Goal: Transaction & Acquisition: Purchase product/service

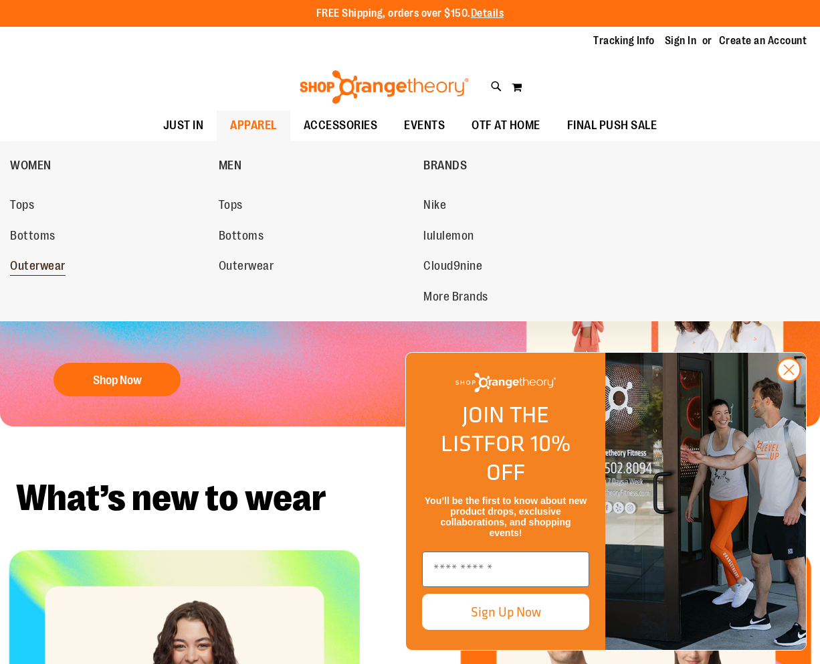
click at [54, 259] on link "Outerwear" at bounding box center [107, 266] width 195 height 24
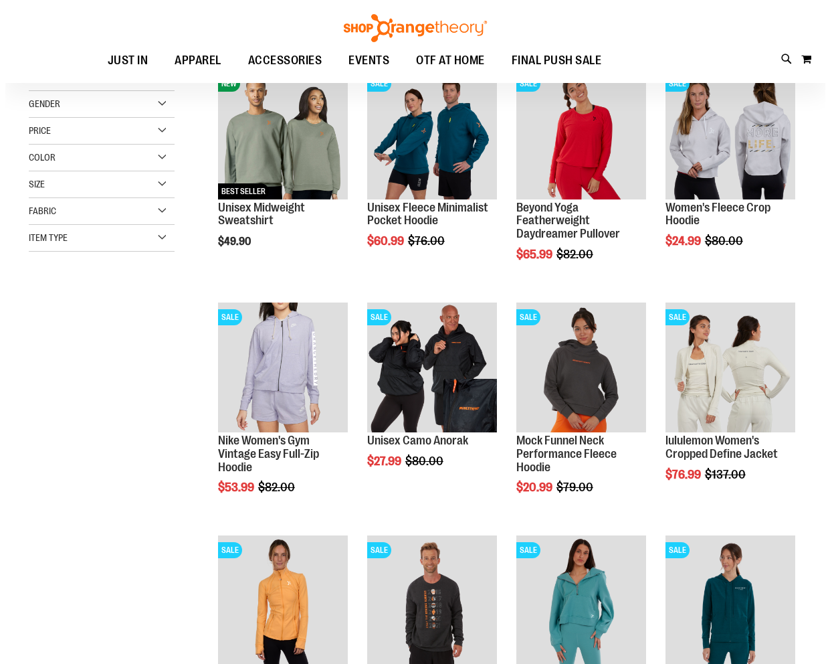
scroll to position [66, 0]
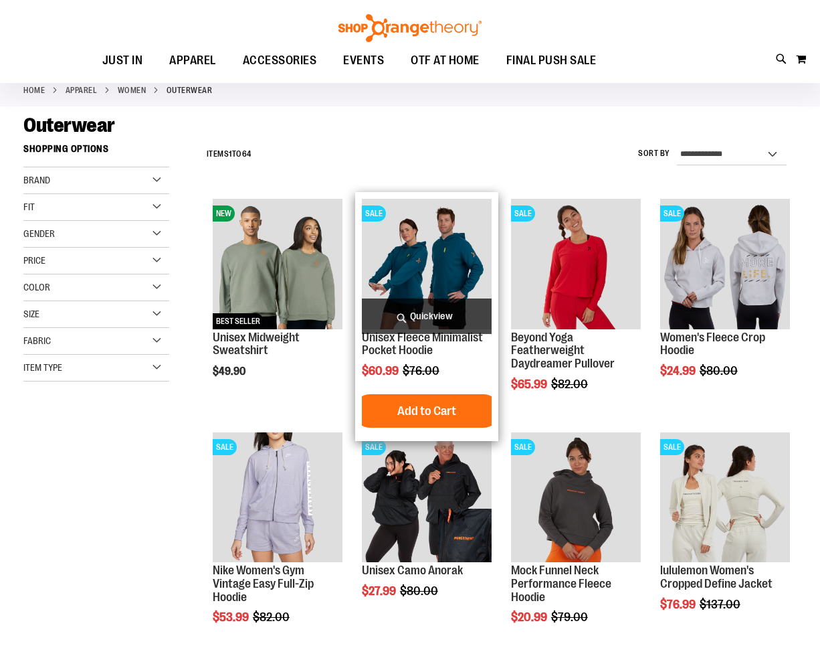
click at [408, 333] on span "Quickview" at bounding box center [427, 315] width 130 height 35
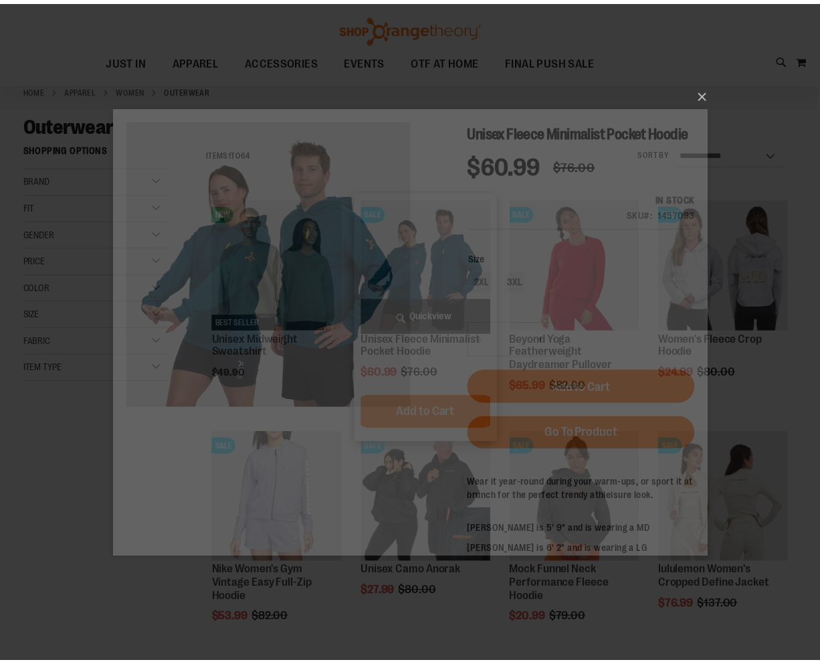
scroll to position [0, 0]
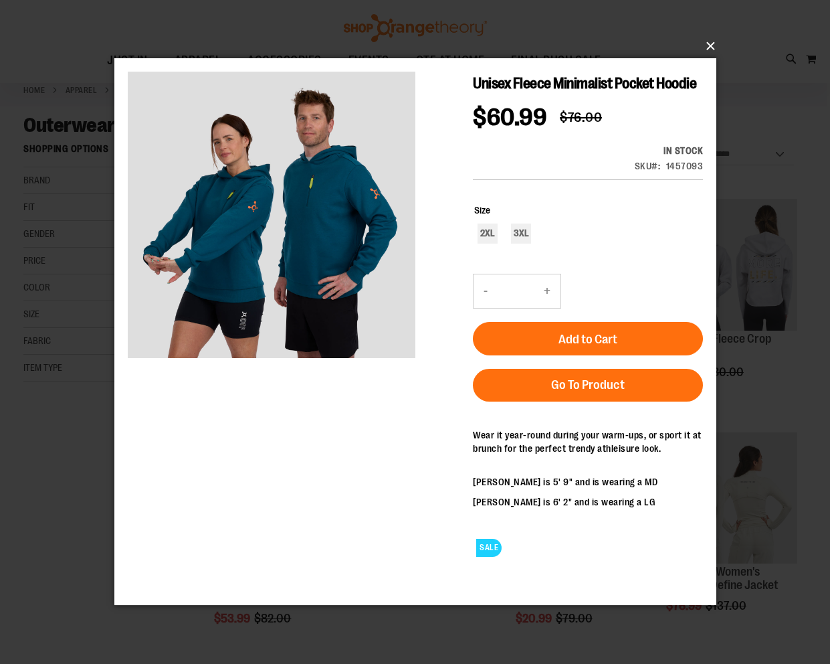
click at [710, 46] on button "×" at bounding box center [419, 45] width 602 height 29
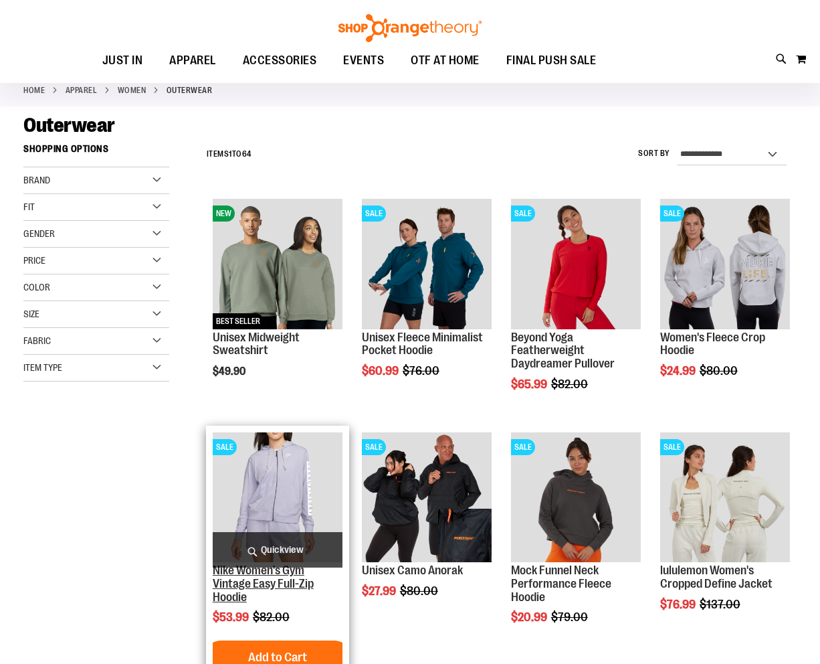
click at [292, 573] on link "Nike Women's Gym Vintage Easy Full-Zip Hoodie" at bounding box center [263, 583] width 101 height 40
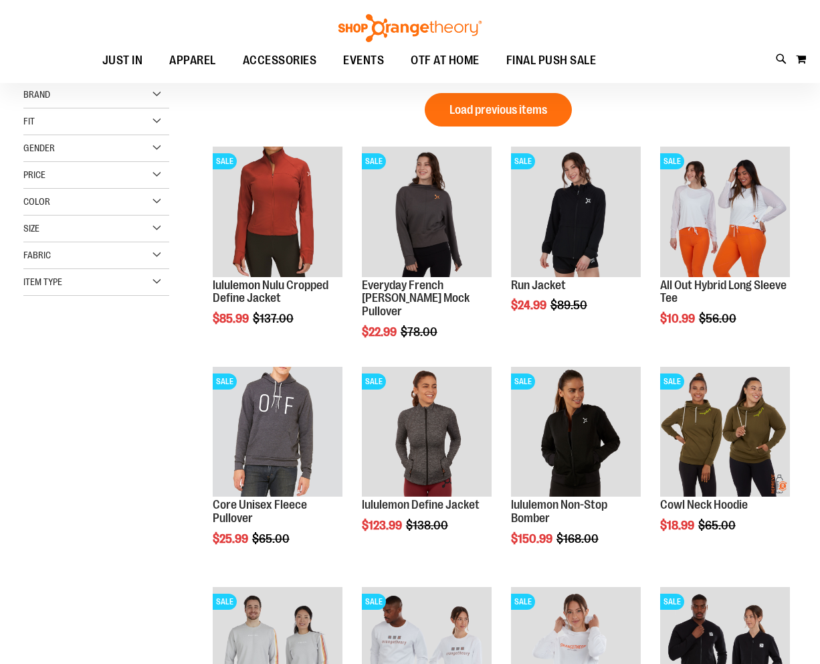
scroll to position [266, 0]
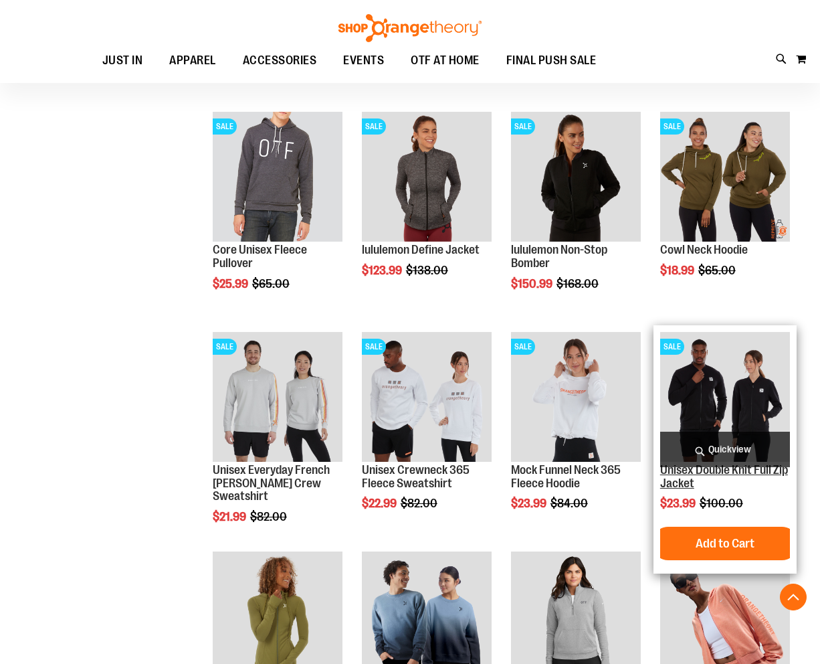
click at [721, 474] on link "Unisex Double Knit Full Zip Jacket" at bounding box center [724, 476] width 128 height 27
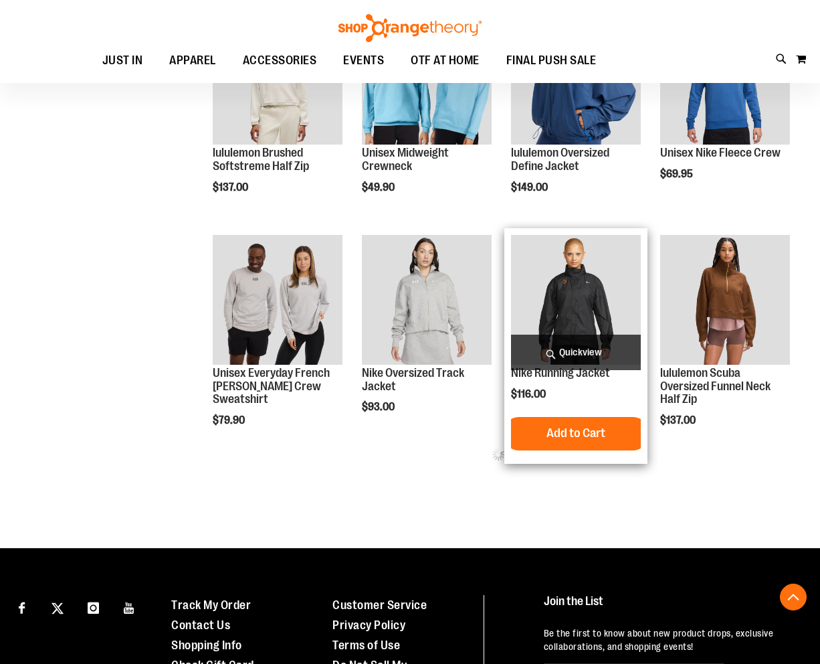
scroll to position [266, 0]
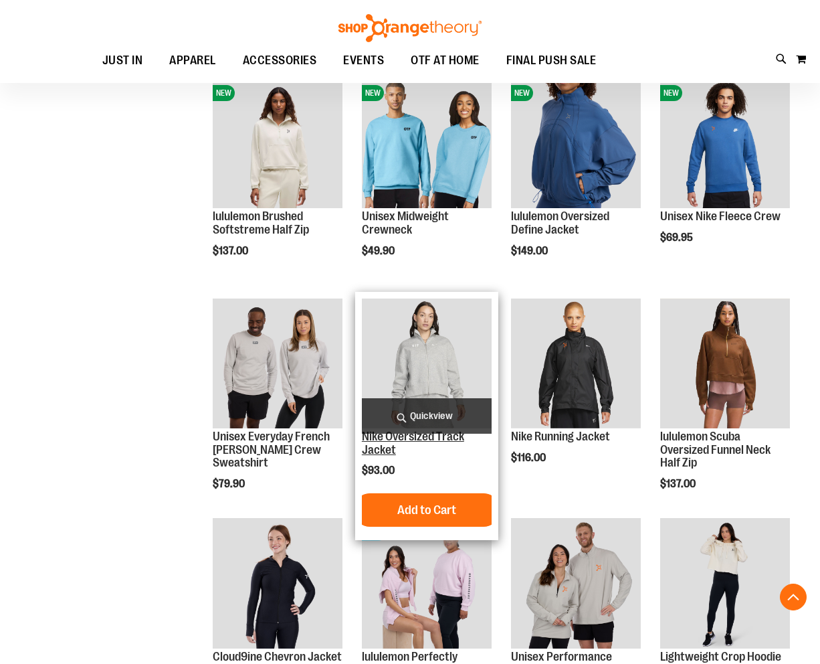
click at [442, 439] on link "Nike Oversized Track Jacket" at bounding box center [413, 443] width 102 height 27
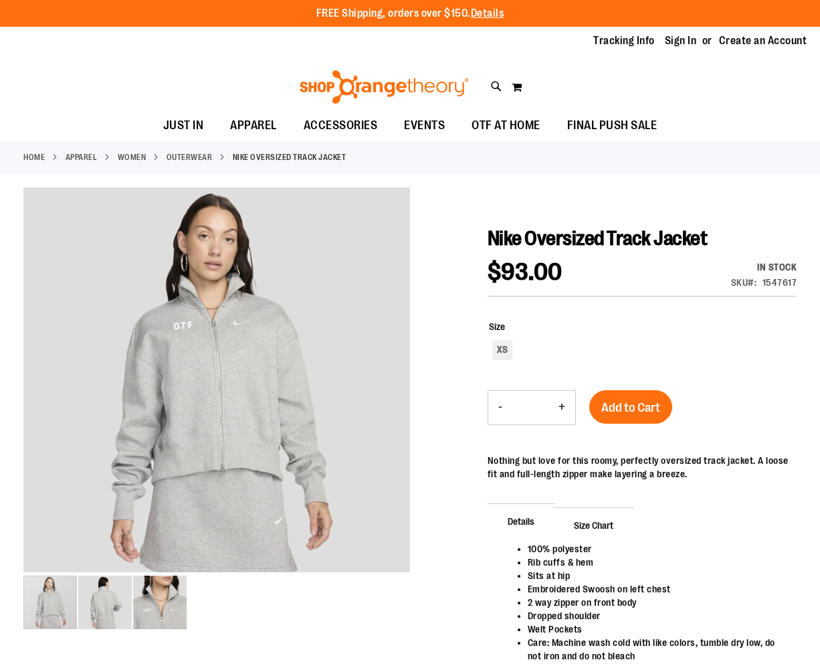
click at [425, 389] on div at bounding box center [410, 478] width 774 height 583
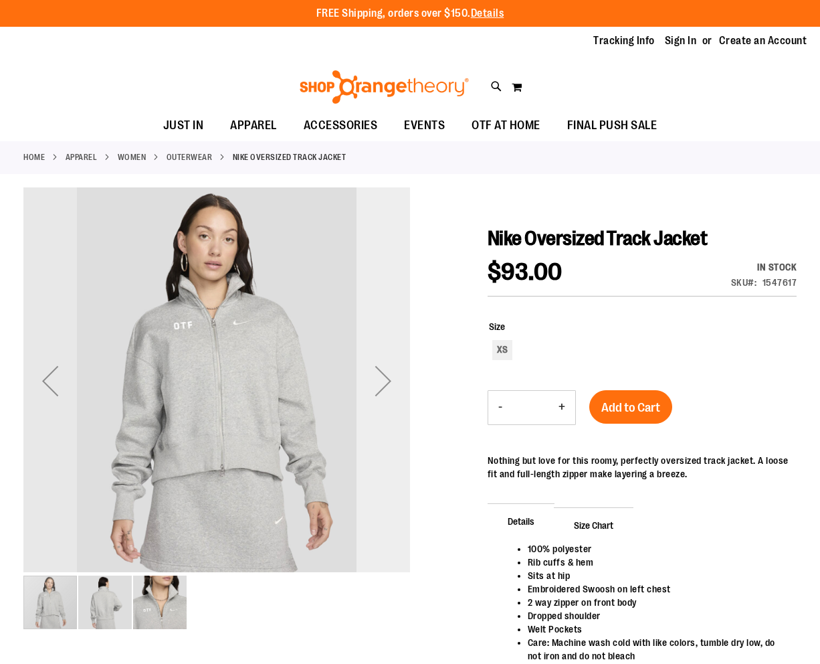
click at [374, 387] on div "Next" at bounding box center [384, 381] width 54 height 54
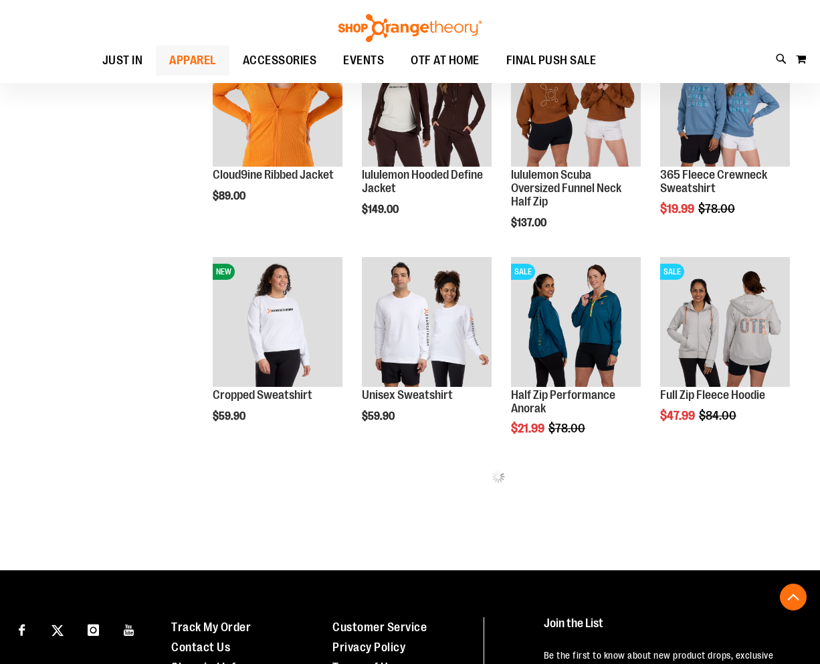
scroll to position [266, 0]
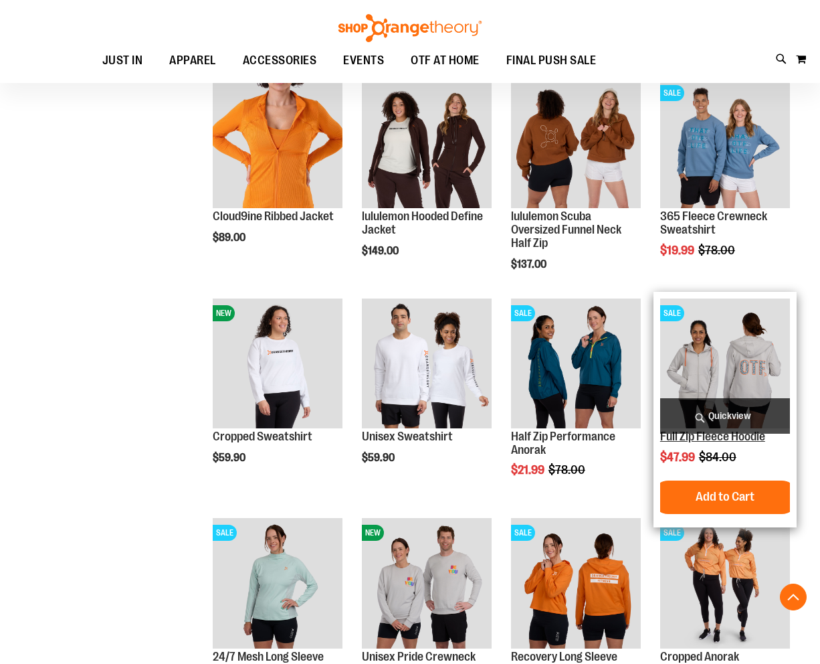
click at [679, 438] on link "Full Zip Fleece Hoodie" at bounding box center [712, 436] width 105 height 13
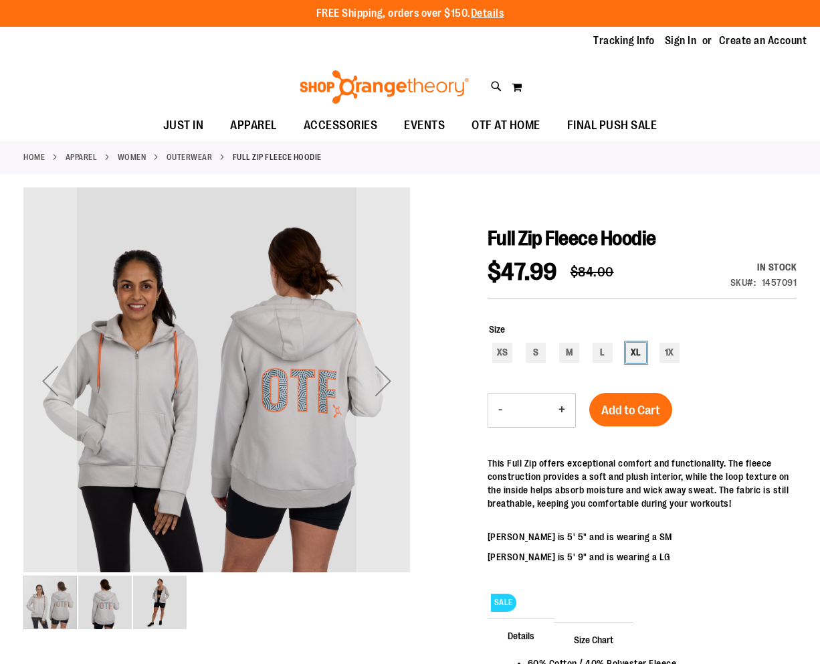
click at [629, 351] on div "XL" at bounding box center [636, 353] width 20 height 20
type input "***"
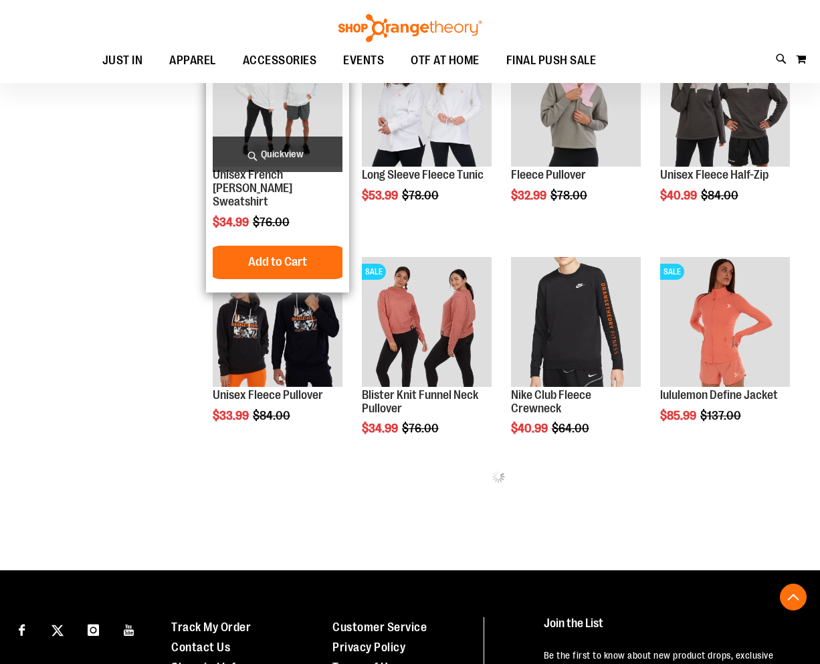
scroll to position [266, 0]
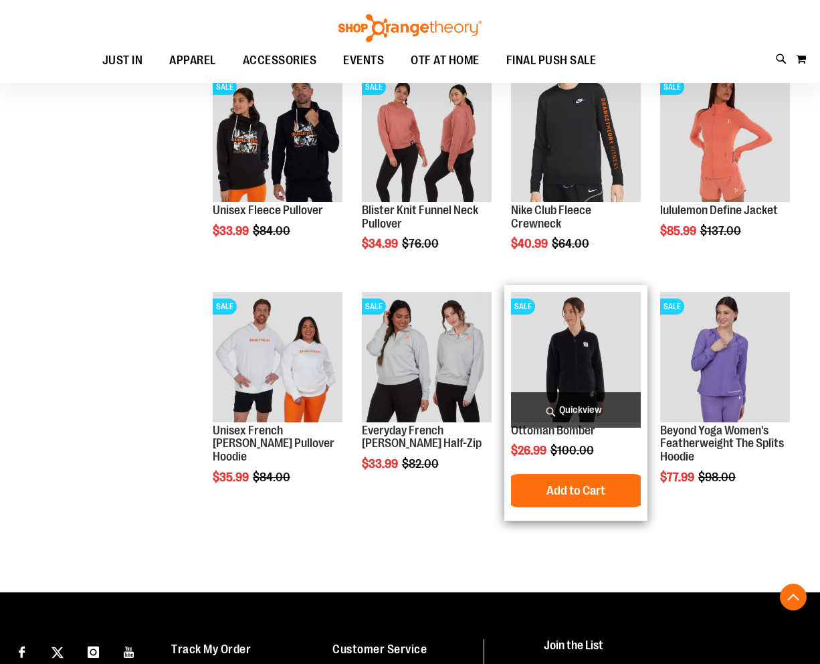
scroll to position [535, 0]
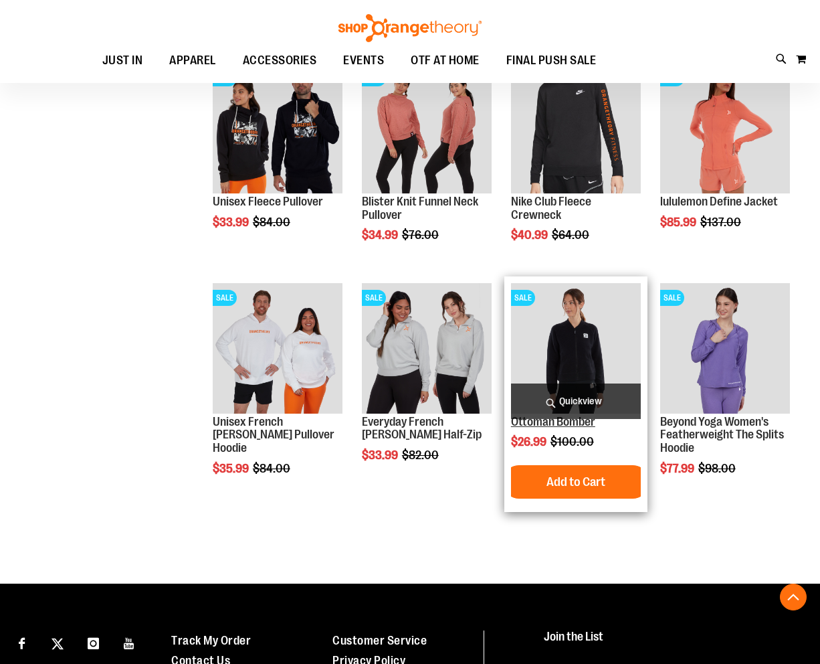
click at [526, 423] on link "Ottoman Bomber" at bounding box center [553, 421] width 84 height 13
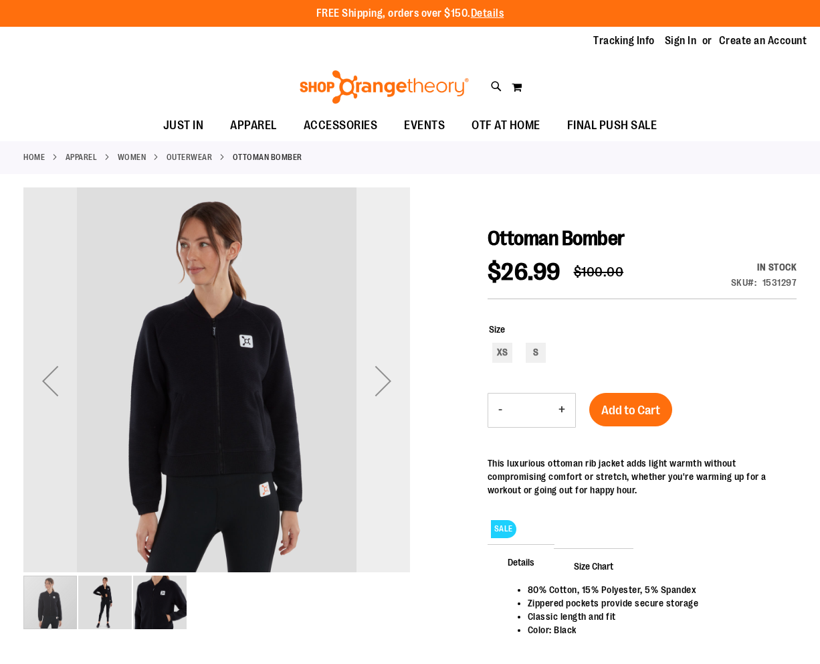
click at [399, 383] on div "Next" at bounding box center [384, 381] width 54 height 54
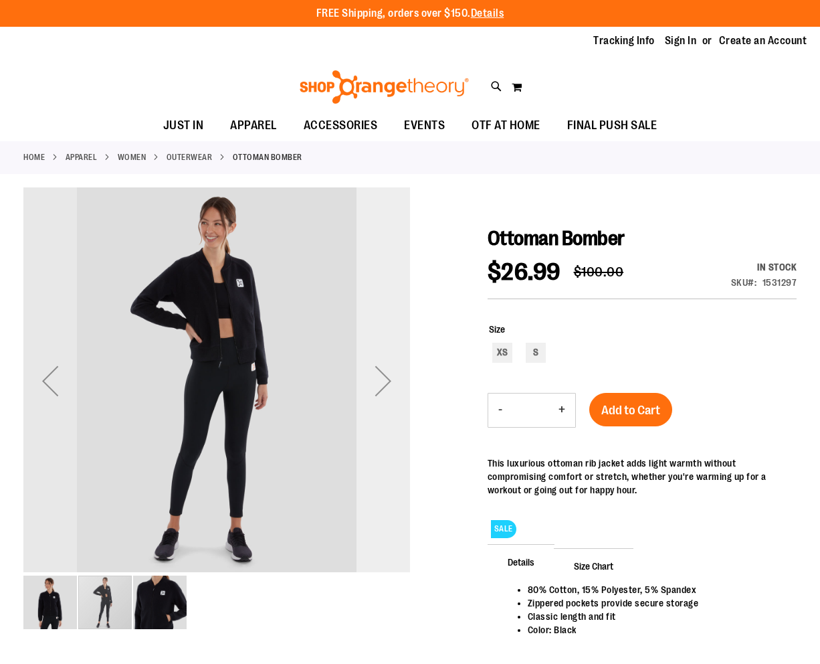
click at [399, 383] on div "Next" at bounding box center [384, 381] width 54 height 54
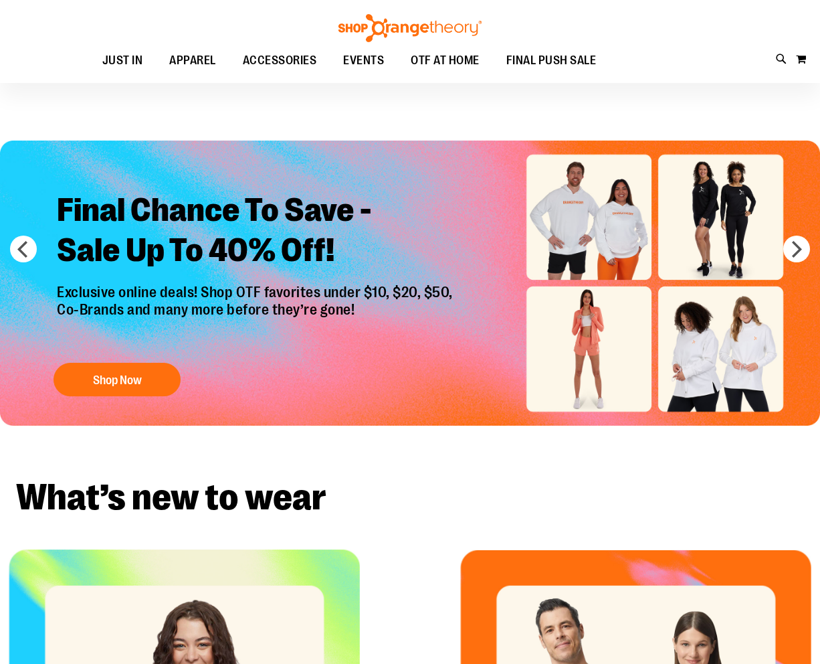
scroll to position [334, 0]
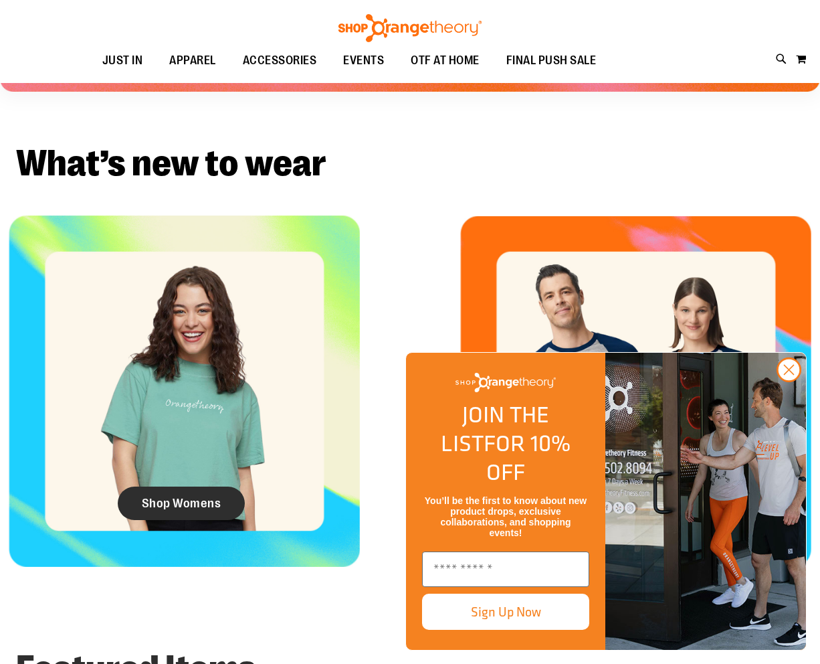
click at [200, 496] on span "Shop Womens" at bounding box center [182, 503] width 80 height 15
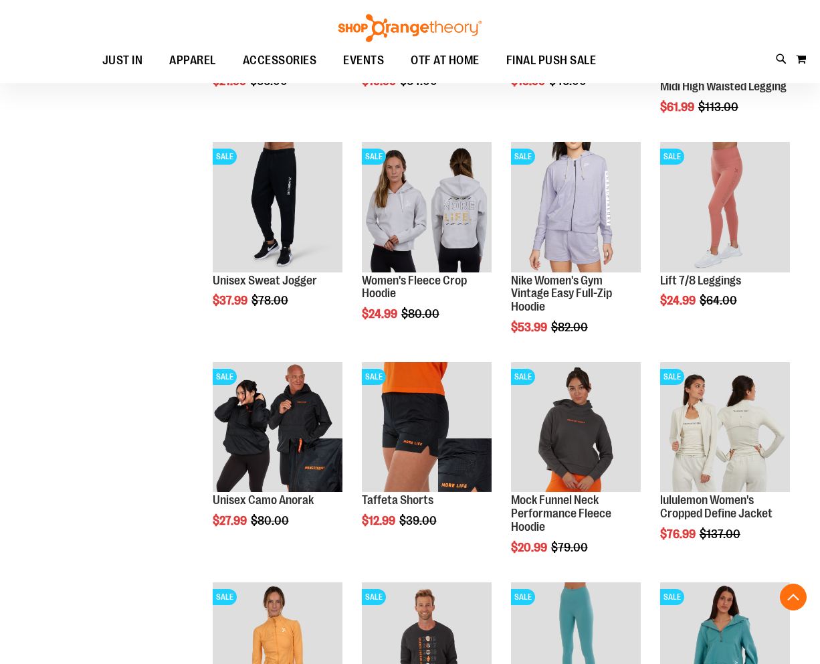
scroll to position [802, 0]
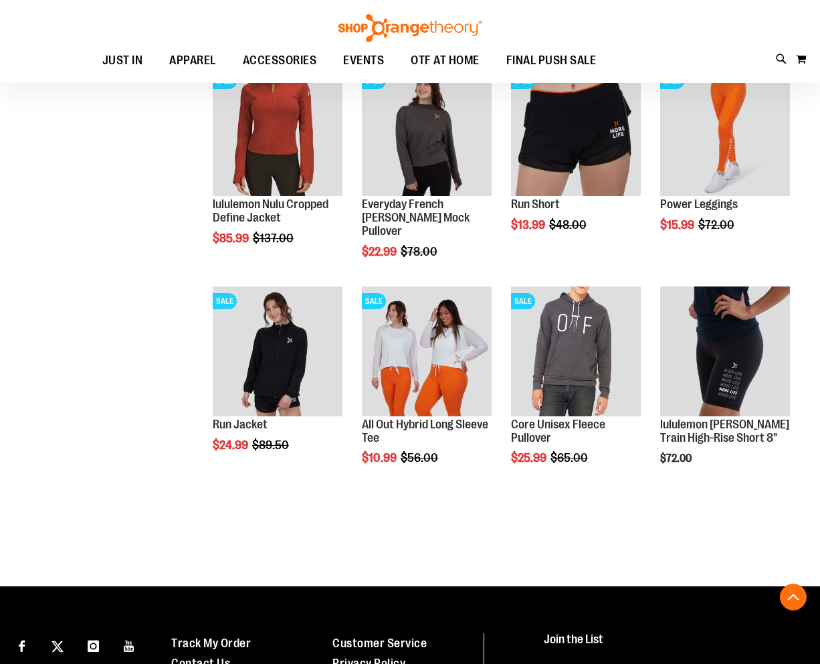
scroll to position [1739, 0]
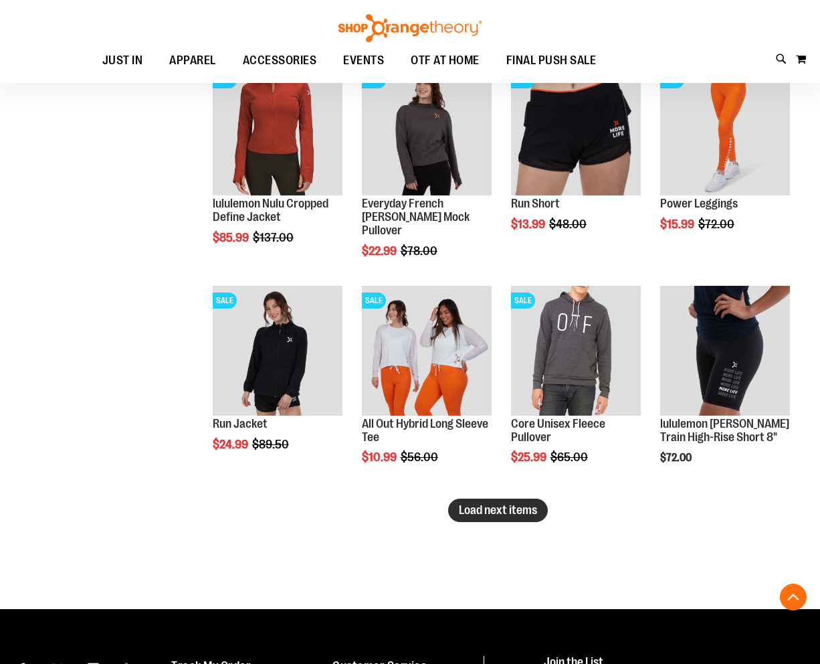
click at [482, 507] on span "Load next items" at bounding box center [498, 509] width 78 height 13
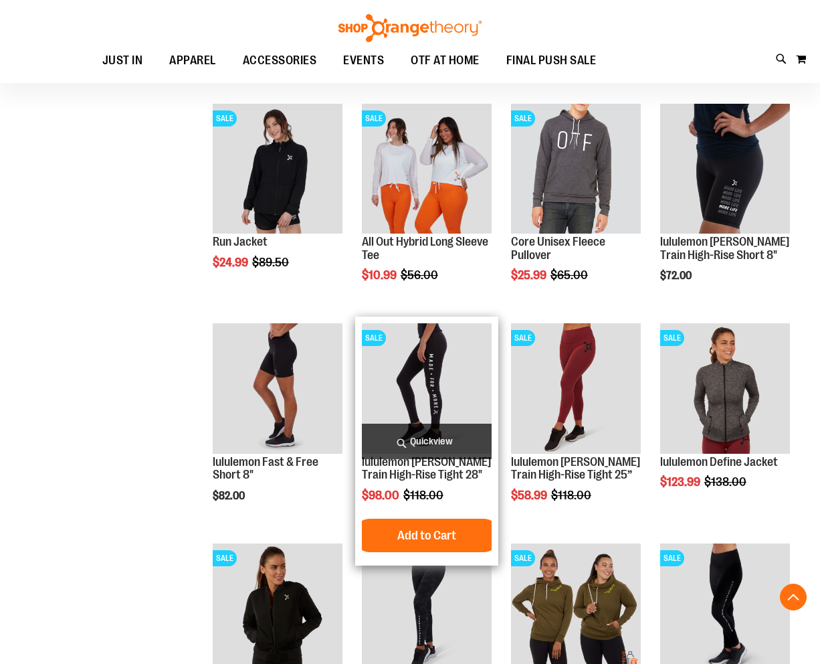
scroll to position [1940, 0]
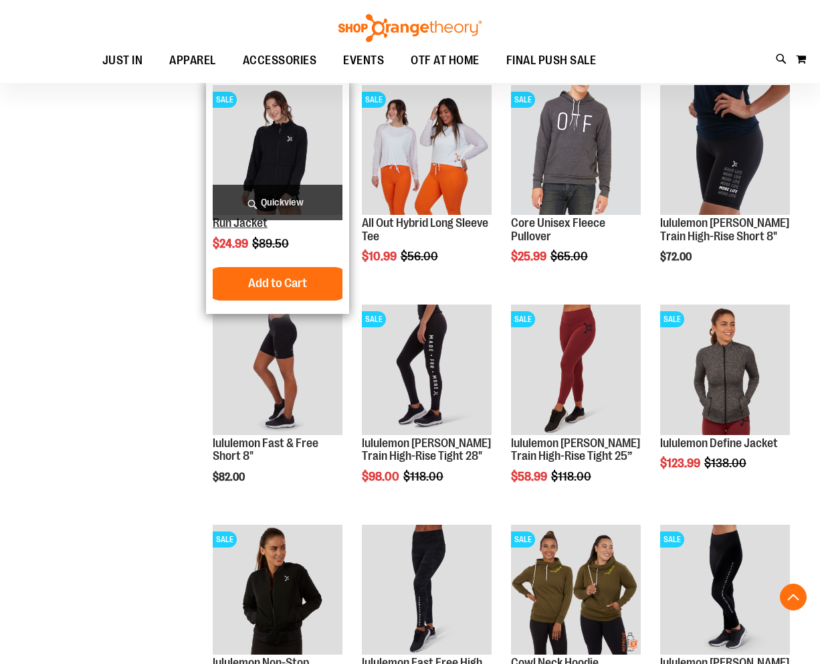
click at [244, 226] on link "Run Jacket" at bounding box center [240, 222] width 55 height 13
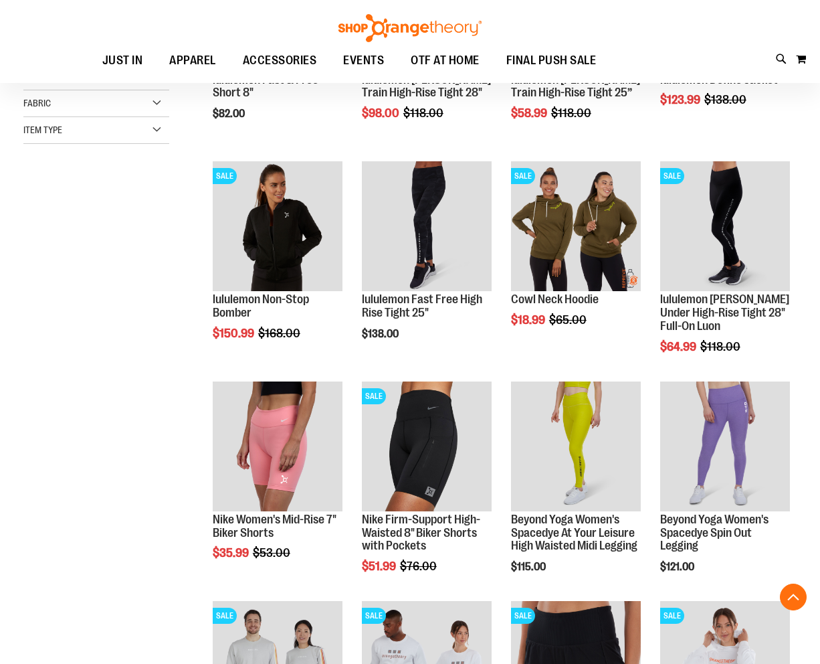
scroll to position [558, 0]
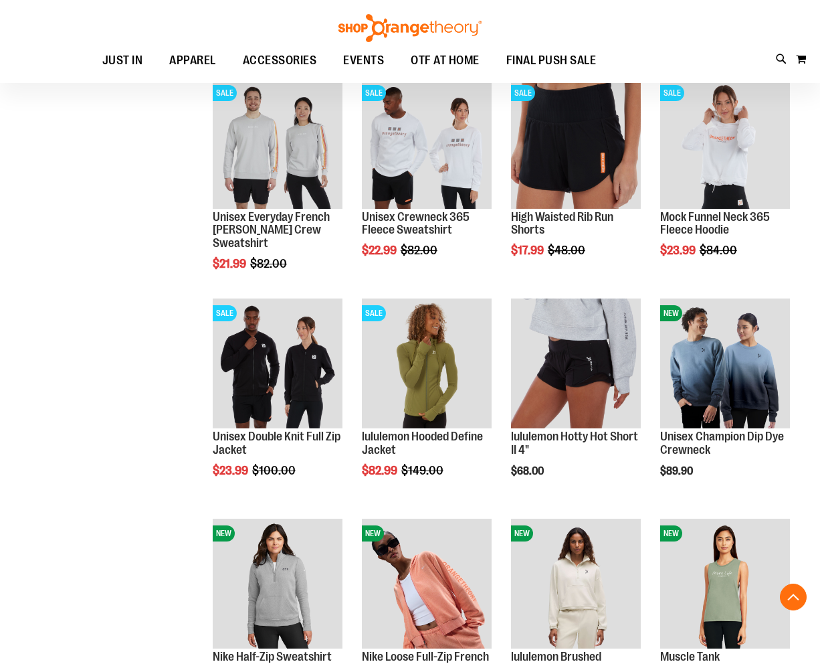
scroll to position [960, 0]
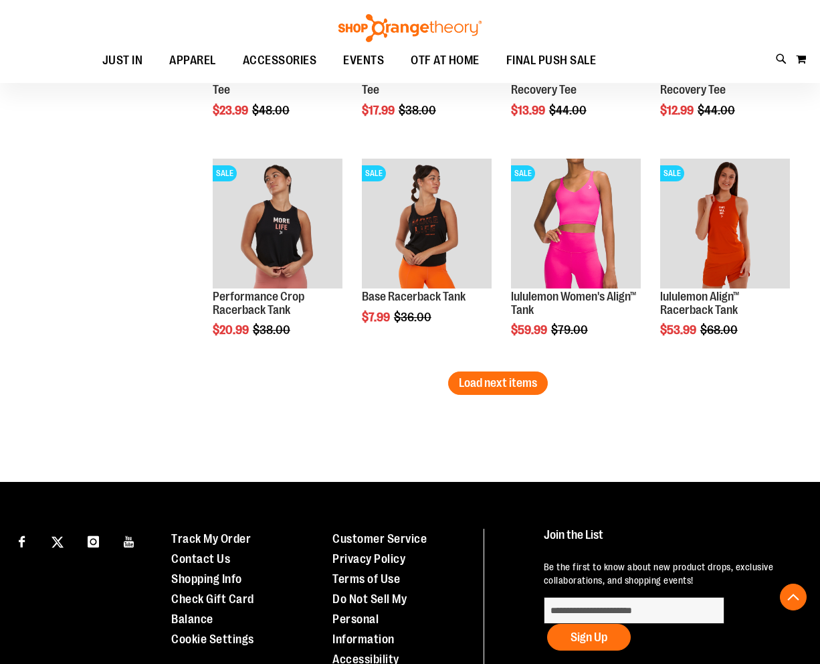
scroll to position [2022, 0]
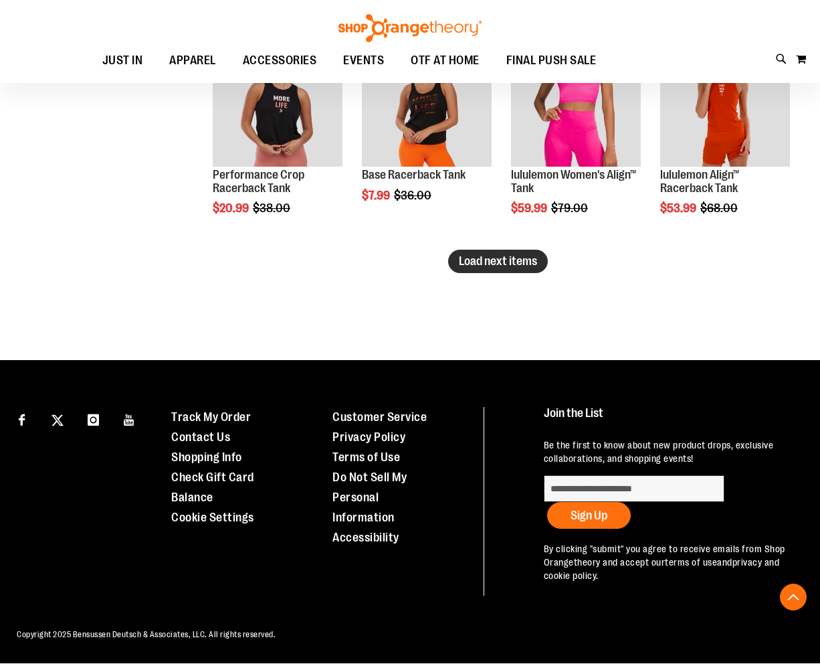
click at [489, 257] on span "Load next items" at bounding box center [498, 260] width 78 height 13
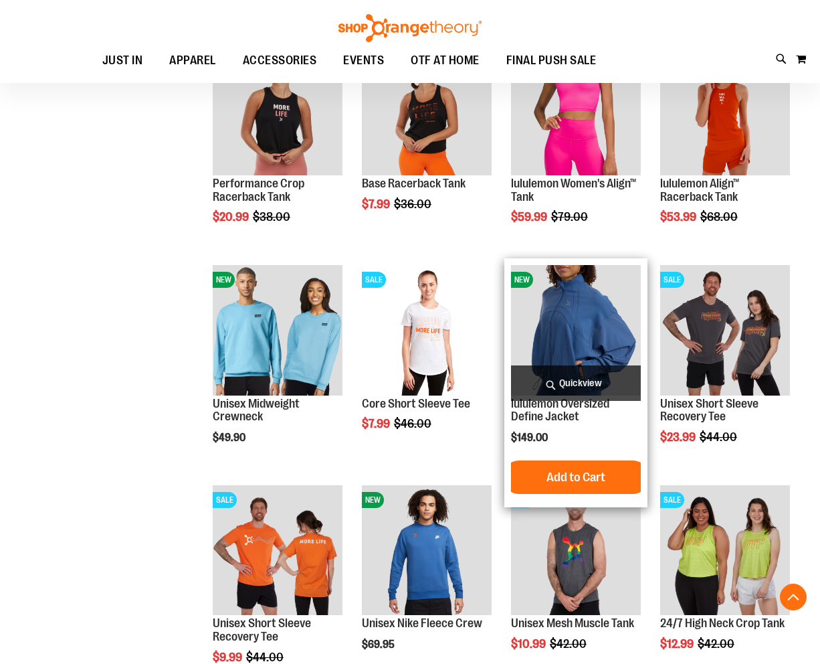
scroll to position [1888, 0]
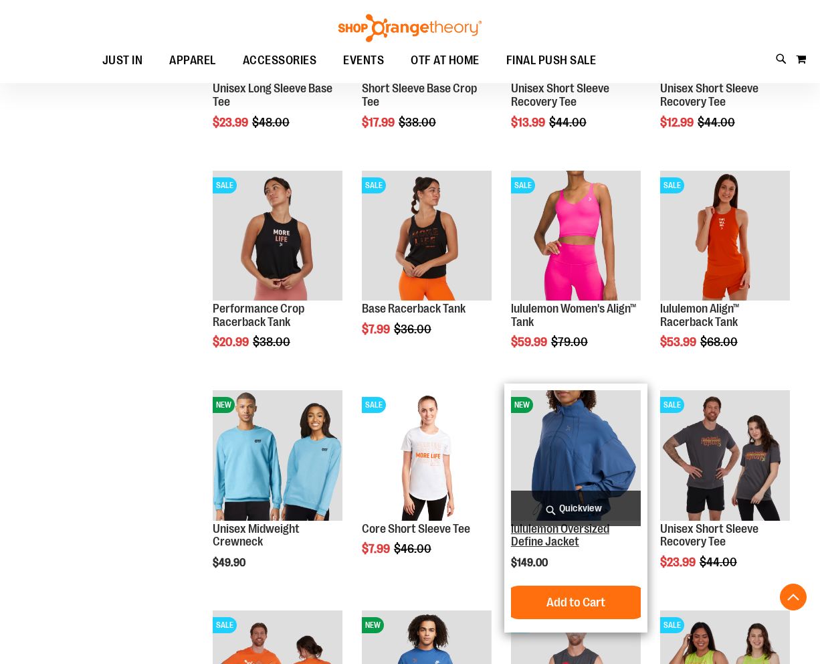
click at [516, 533] on link "lululemon Oversized Define Jacket" at bounding box center [560, 535] width 98 height 27
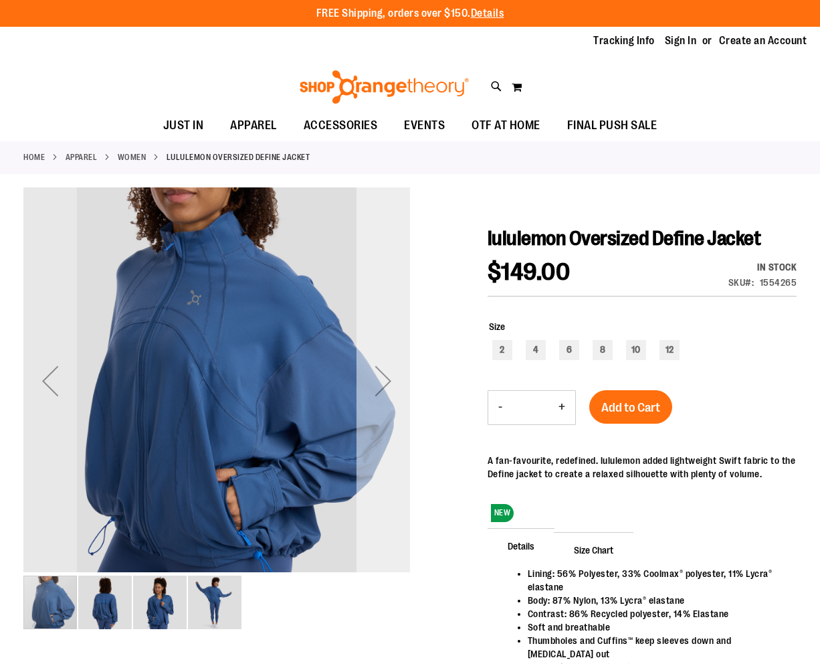
click at [383, 380] on div "Next" at bounding box center [384, 381] width 54 height 54
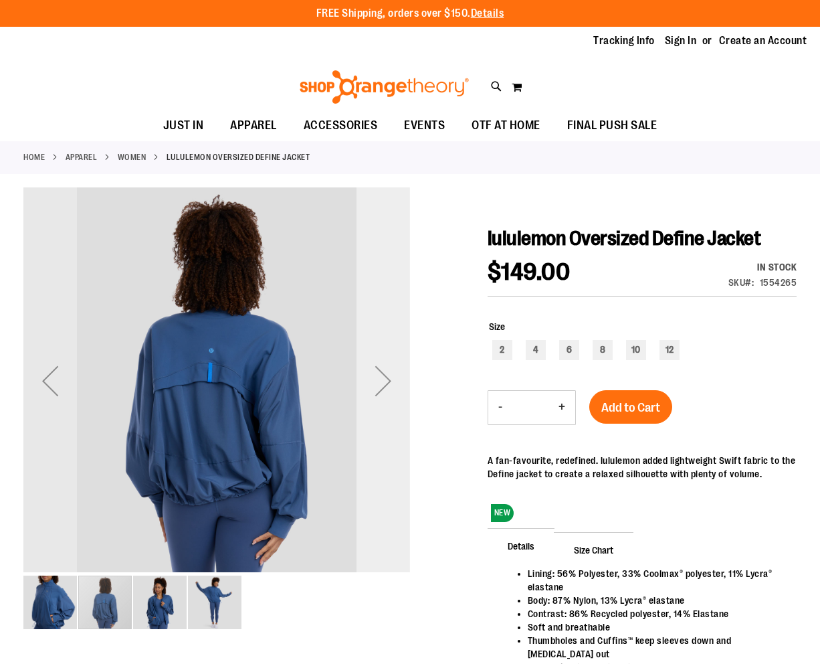
click at [383, 380] on div "Next" at bounding box center [384, 381] width 54 height 54
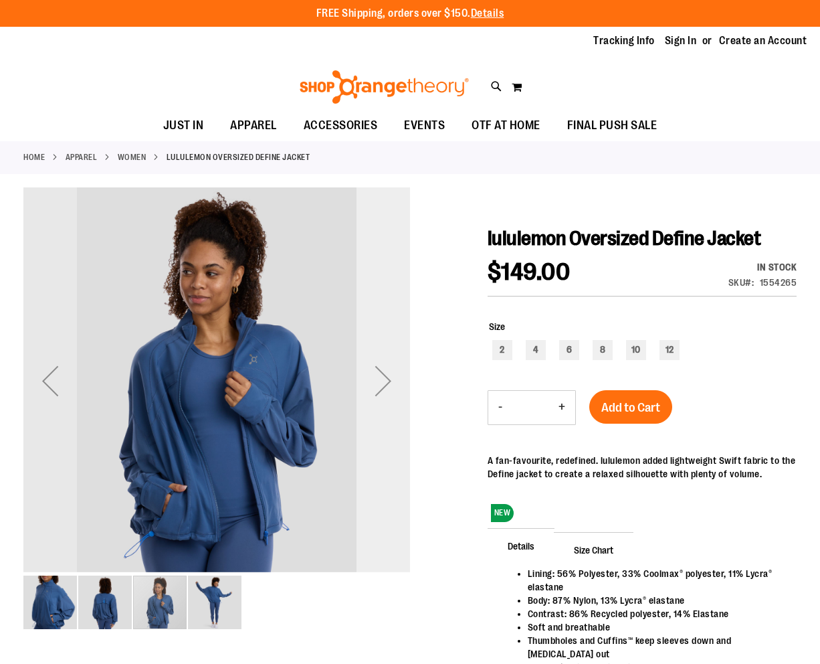
click at [383, 380] on div "Next" at bounding box center [384, 381] width 54 height 54
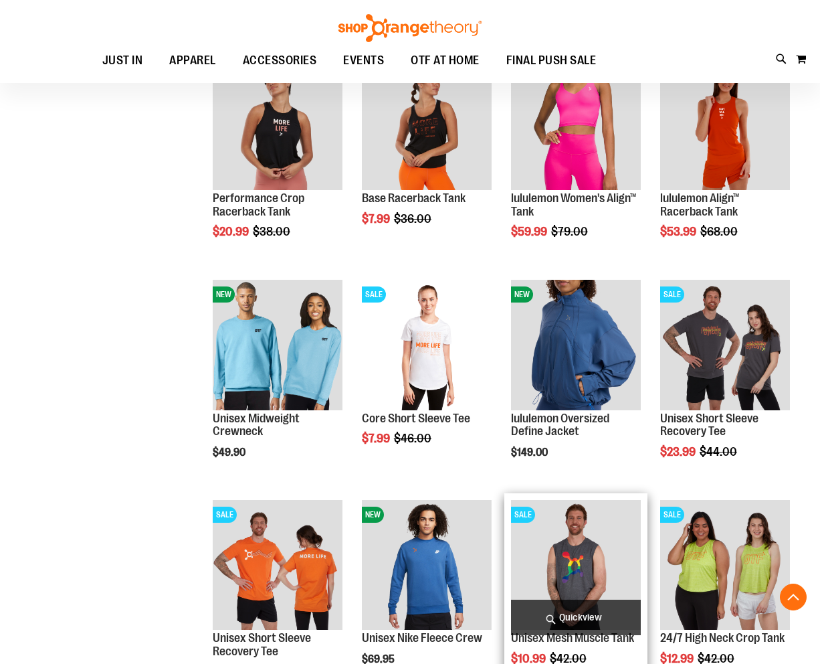
scroll to position [946, 0]
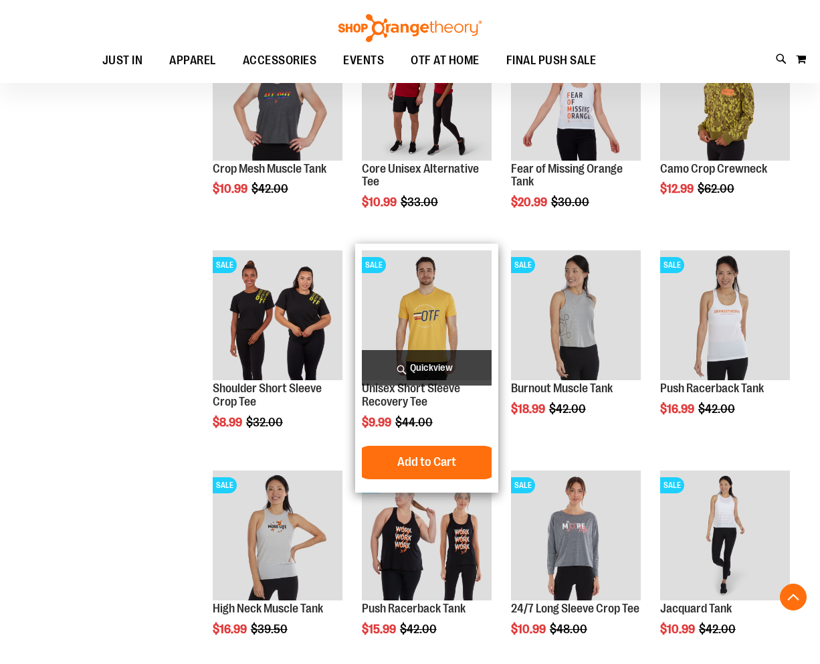
scroll to position [1749, 0]
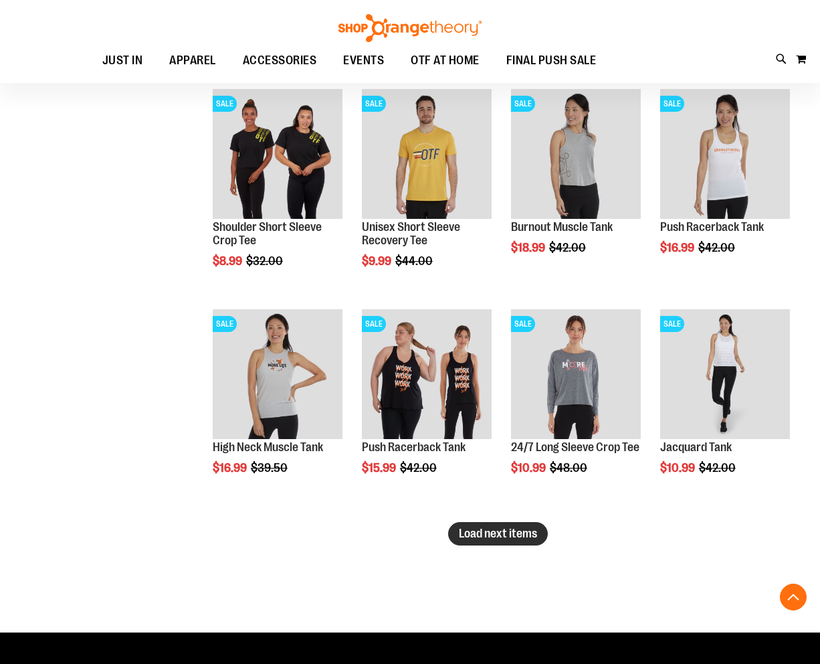
click at [533, 537] on span "Load next items" at bounding box center [498, 533] width 78 height 13
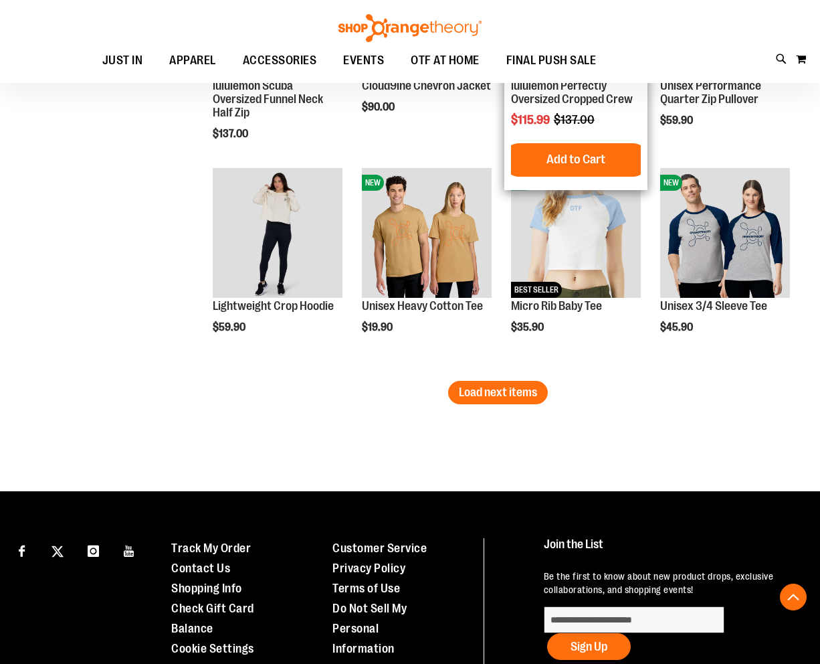
scroll to position [2552, 0]
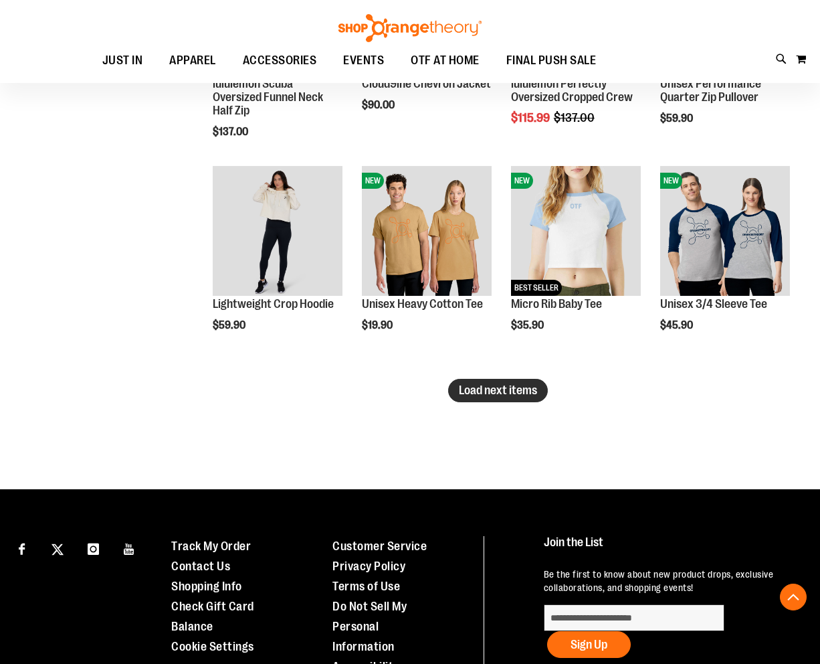
click at [502, 397] on button "Load next items" at bounding box center [498, 390] width 100 height 23
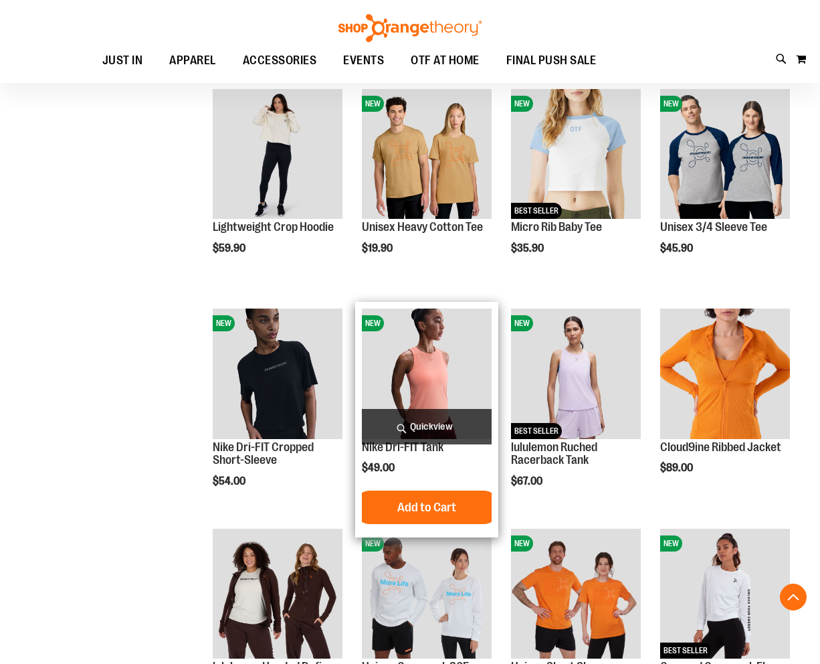
scroll to position [2753, 0]
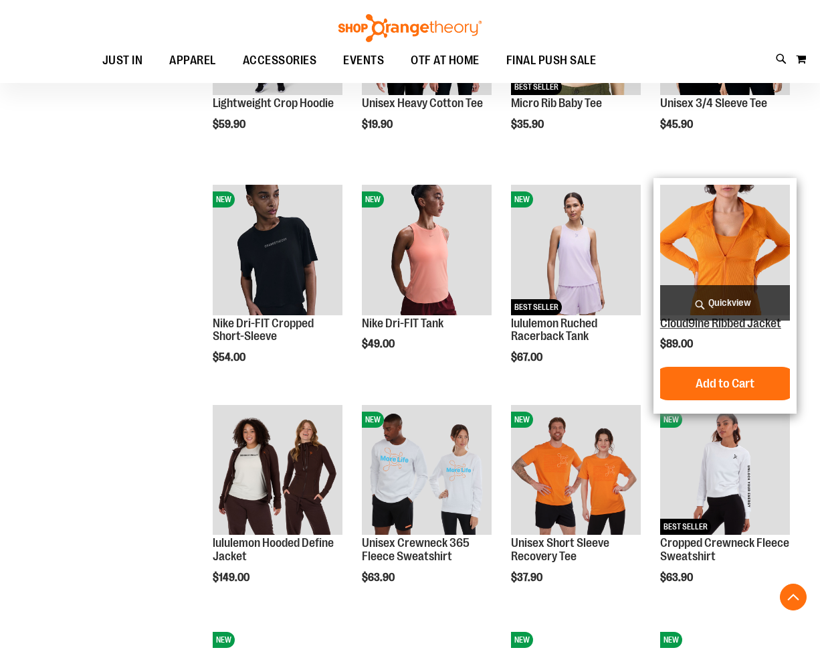
click at [694, 330] on link "Cloud9ine Ribbed Jacket" at bounding box center [720, 323] width 121 height 13
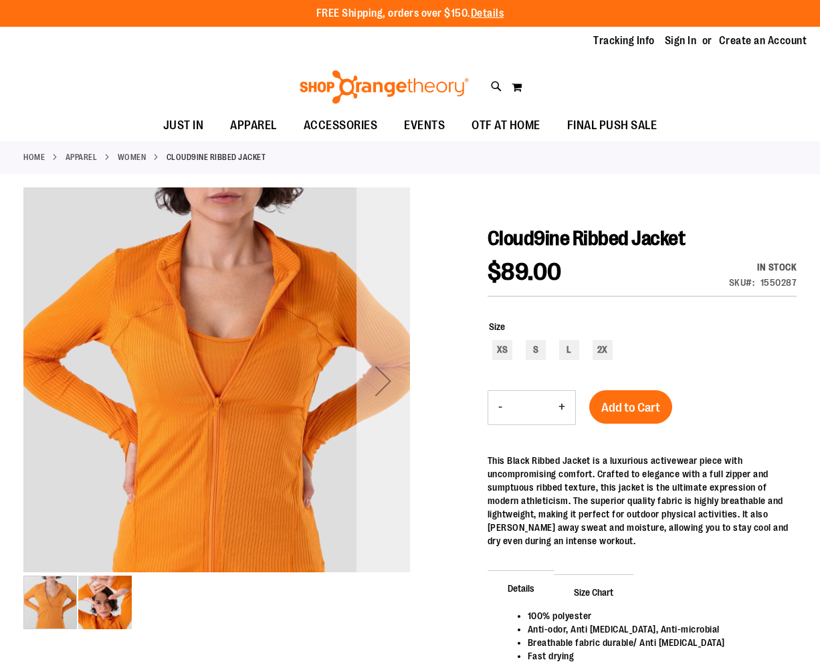
click at [391, 380] on div "Next" at bounding box center [384, 381] width 54 height 54
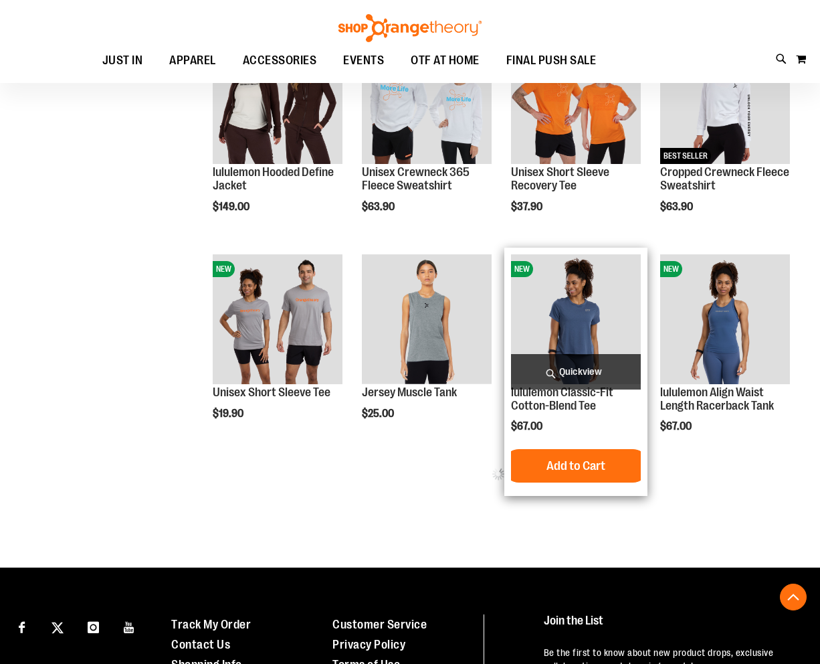
scroll to position [478, 0]
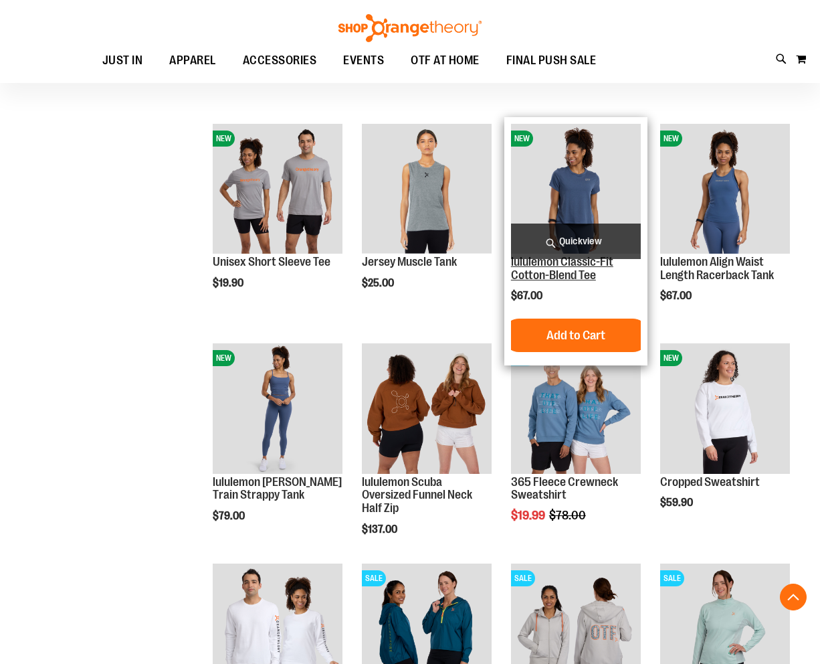
scroll to position [812, 0]
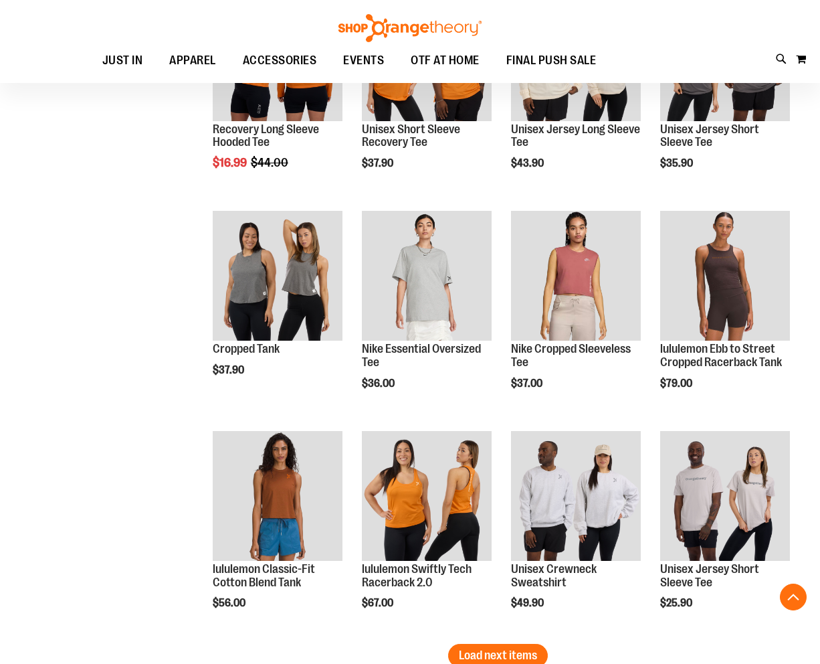
scroll to position [1816, 0]
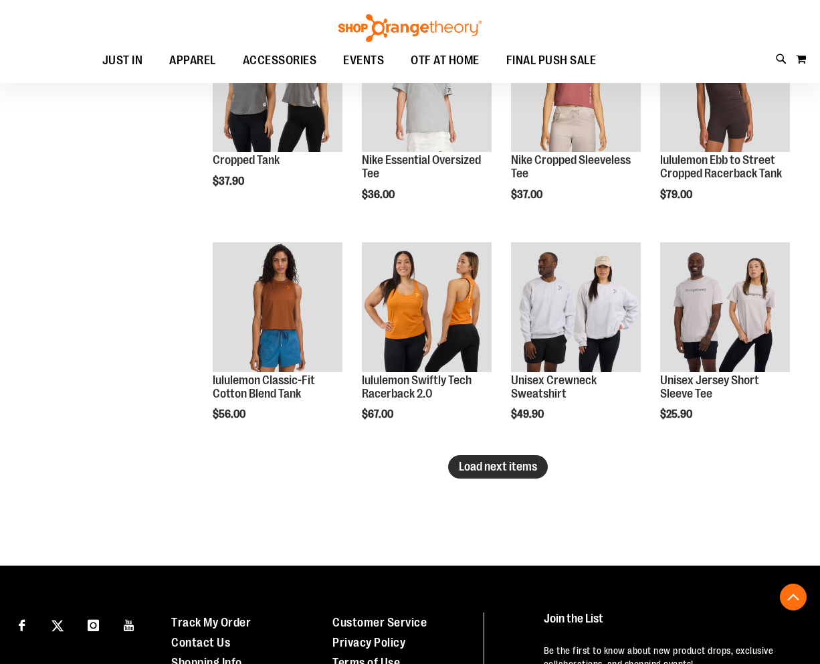
click at [545, 469] on button "Load next items" at bounding box center [498, 466] width 100 height 23
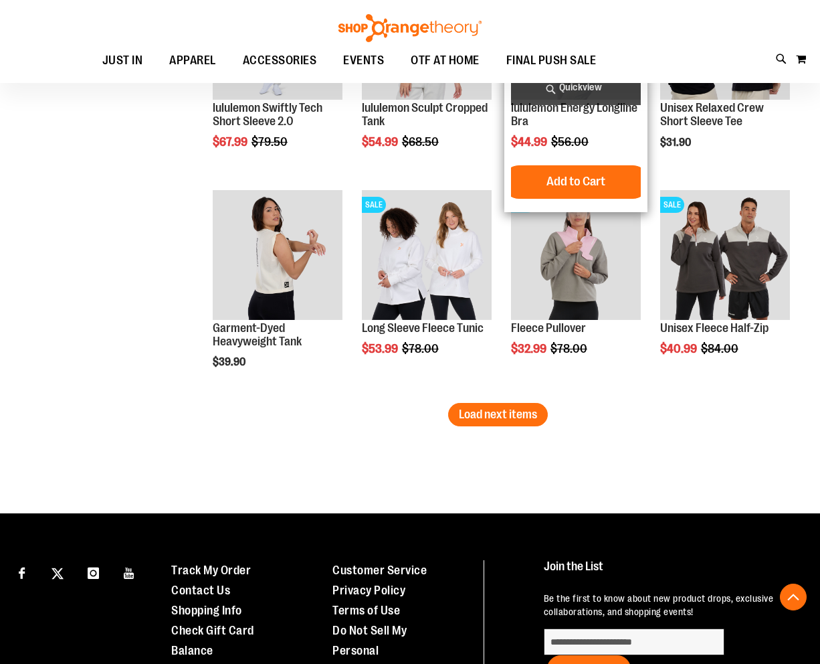
scroll to position [2547, 0]
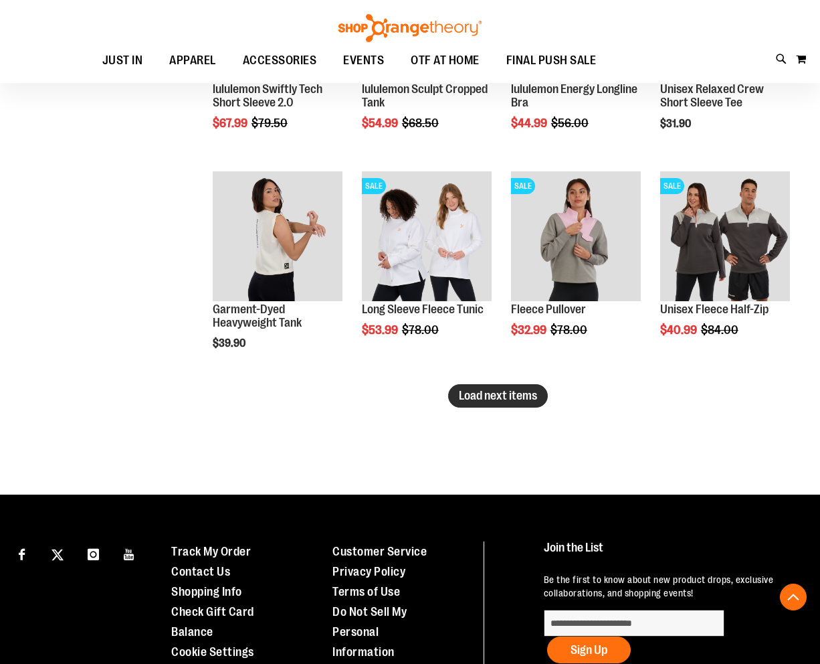
click at [509, 399] on span "Load next items" at bounding box center [498, 395] width 78 height 13
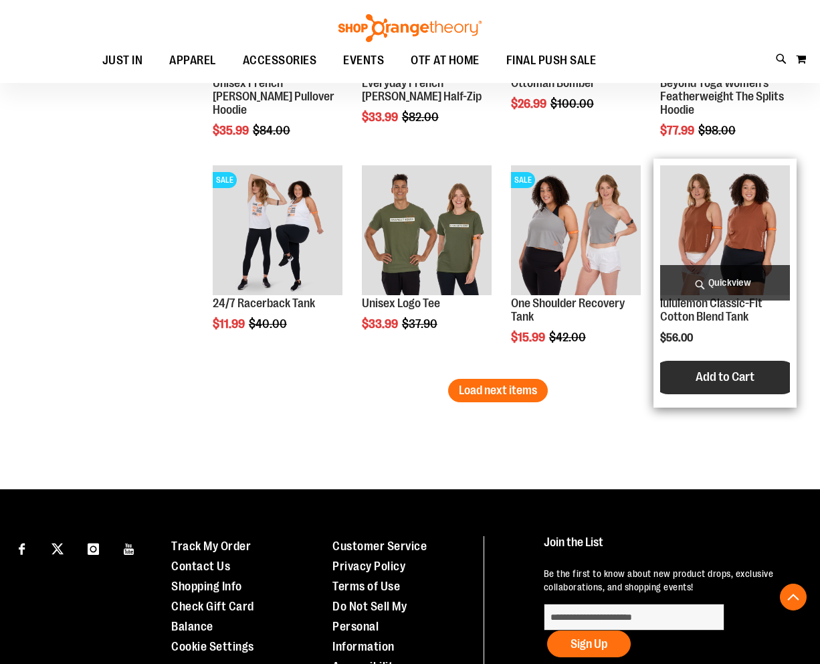
scroll to position [3216, 0]
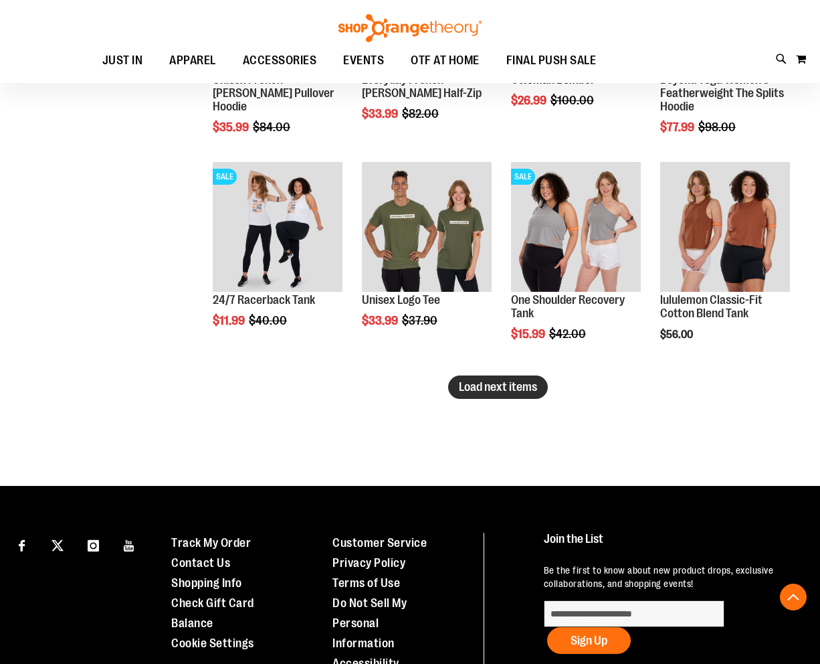
click at [525, 390] on span "Load next items" at bounding box center [498, 386] width 78 height 13
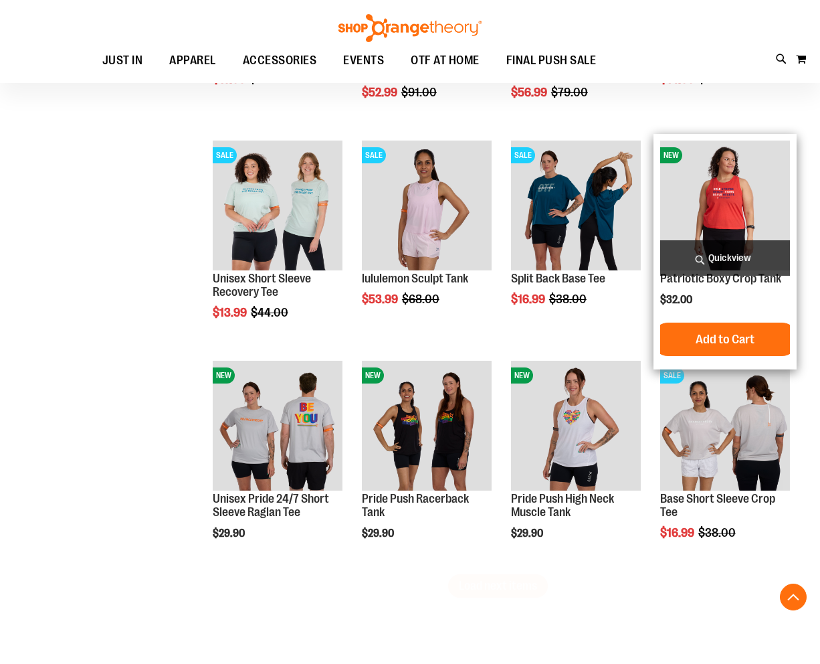
scroll to position [3684, 0]
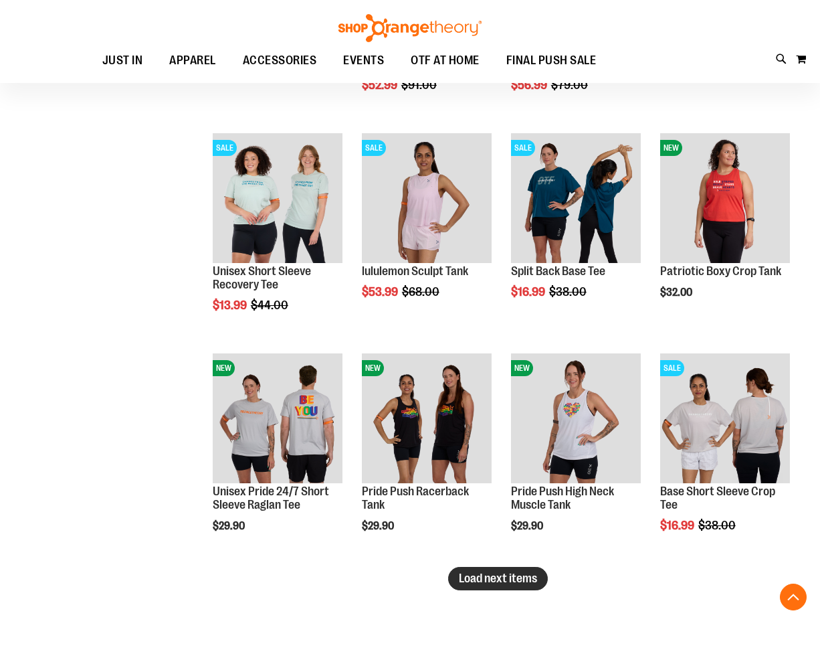
click at [523, 580] on span "Load next items" at bounding box center [498, 577] width 78 height 13
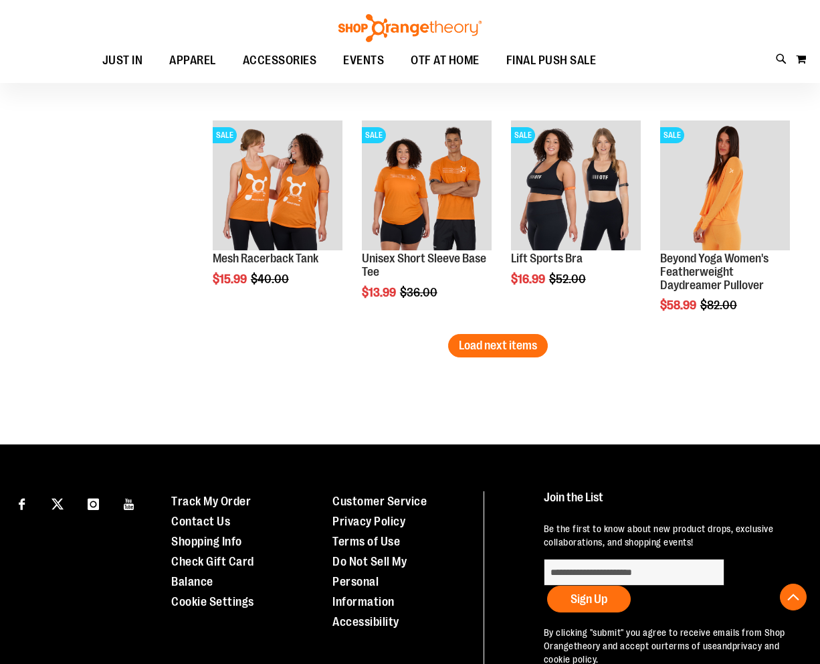
scroll to position [4593, 0]
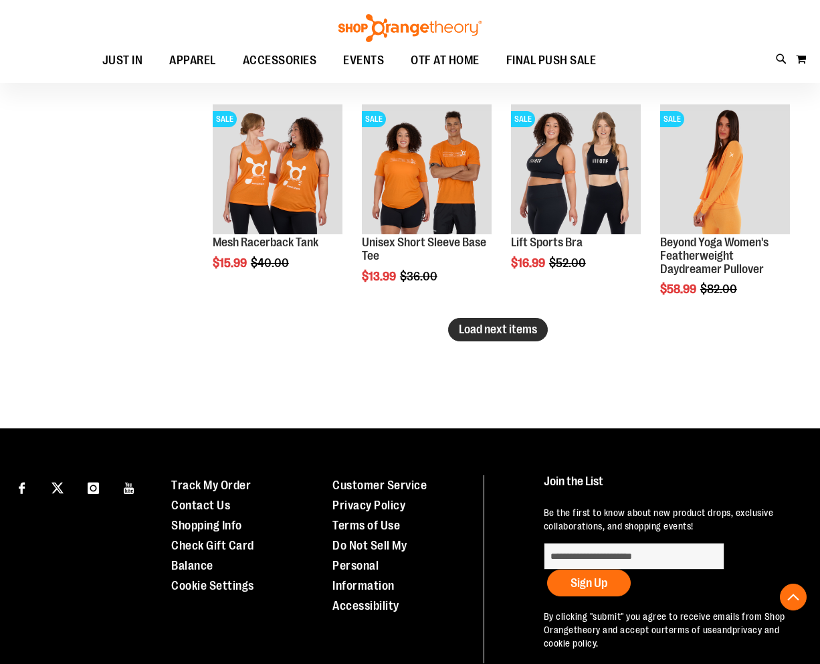
click at [509, 338] on button "Load next items" at bounding box center [498, 329] width 100 height 23
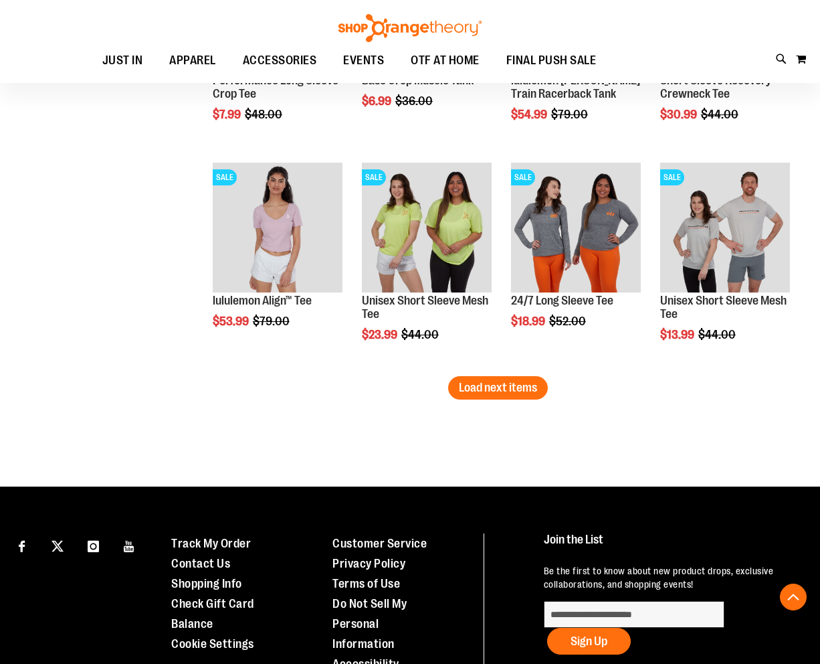
scroll to position [5195, 0]
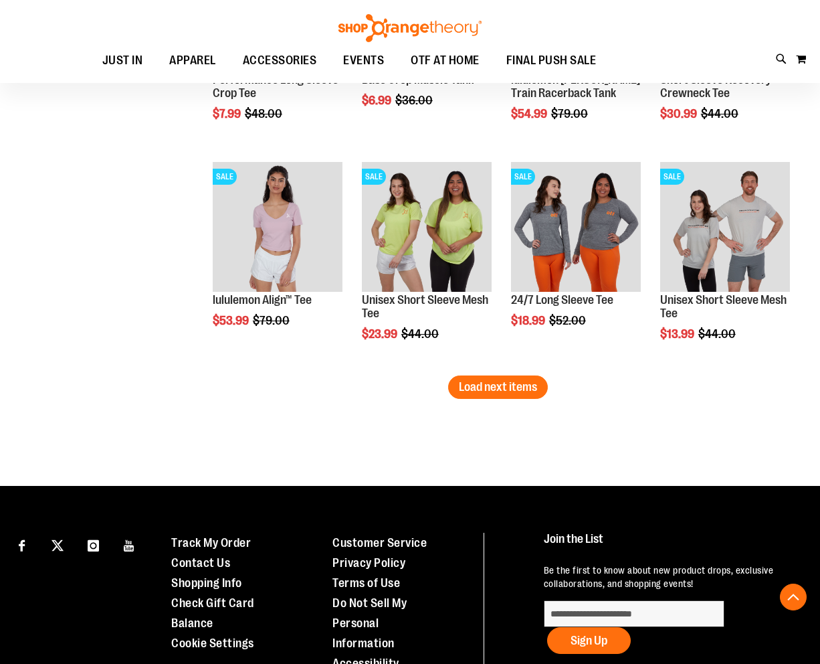
click at [464, 388] on span "Load next items" at bounding box center [498, 386] width 78 height 13
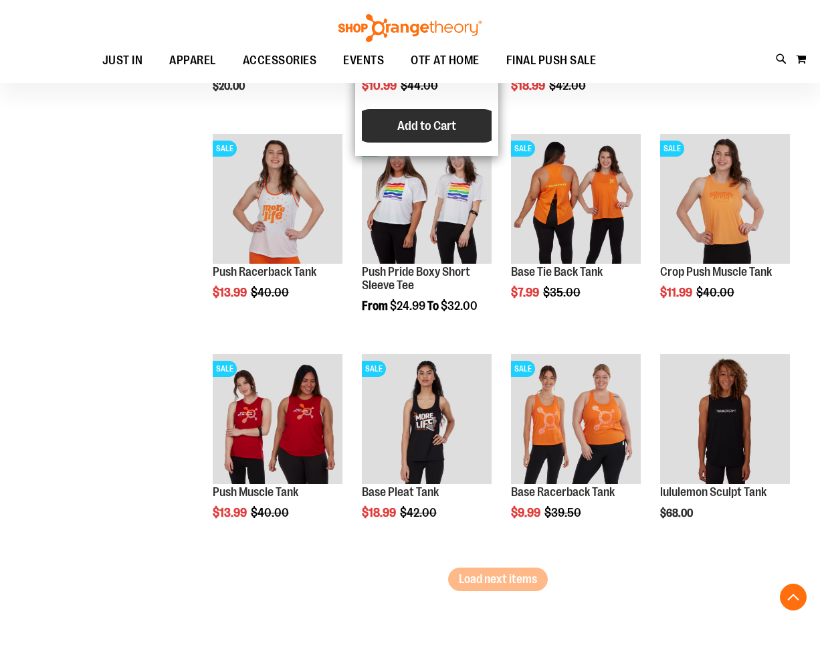
scroll to position [5664, 0]
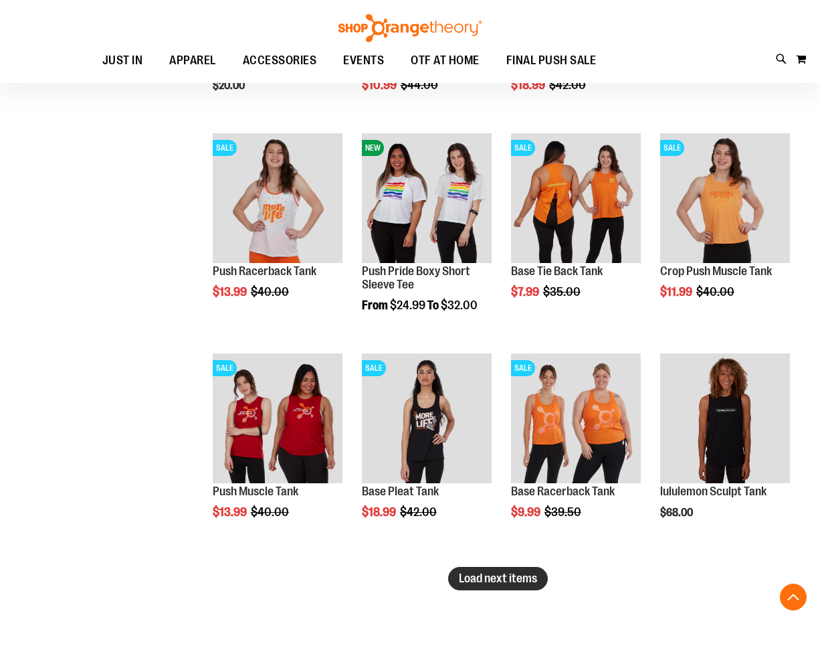
click at [527, 574] on span "Load next items" at bounding box center [498, 577] width 78 height 13
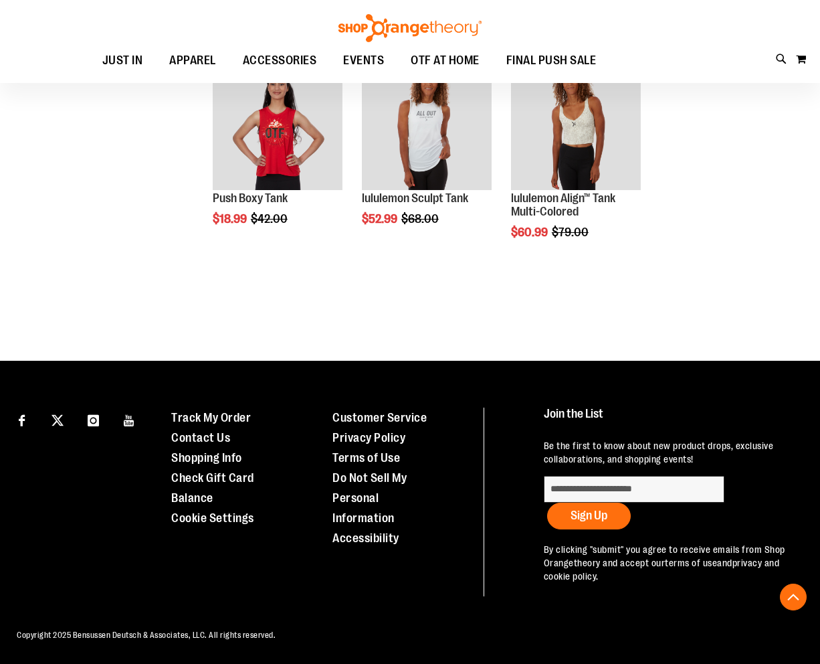
scroll to position [6397, 0]
